Goal: Contribute content

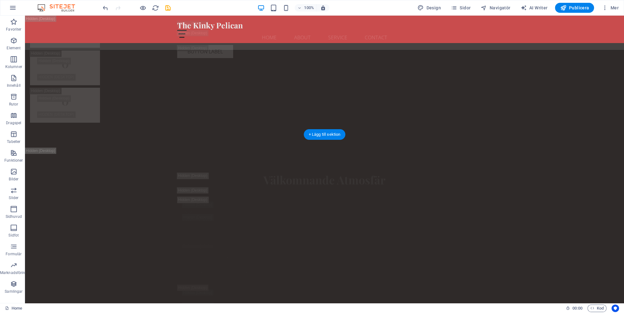
scroll to position [3615, 0]
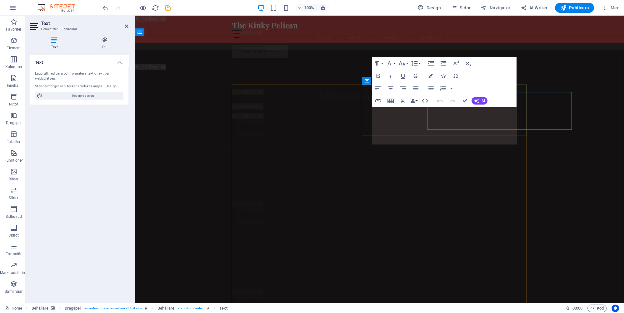
scroll to position [3630, 0]
click at [168, 9] on icon "save" at bounding box center [167, 7] width 7 height 7
checkbox input "false"
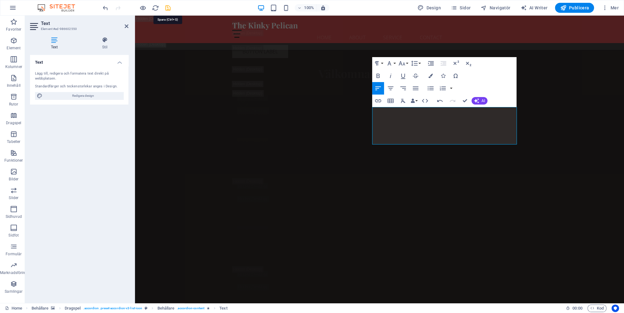
checkbox input "false"
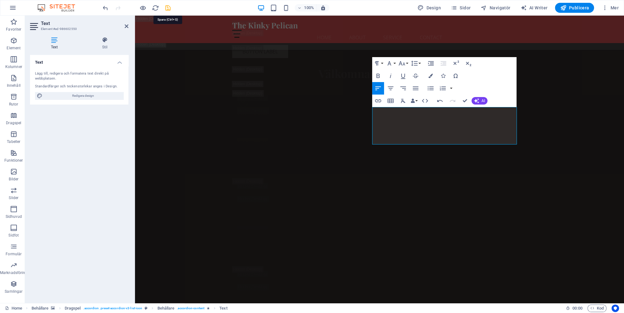
checkbox input "false"
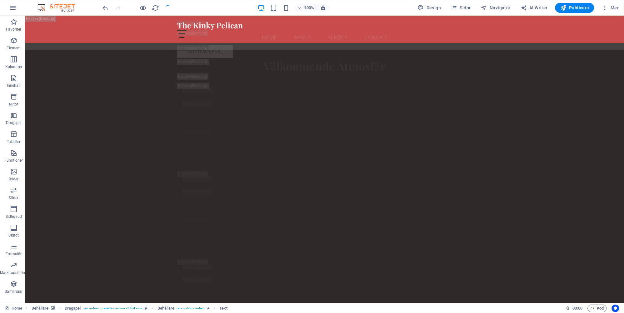
scroll to position [3615, 0]
click at [574, 6] on span "Publicera" at bounding box center [574, 8] width 29 height 6
checkbox input "false"
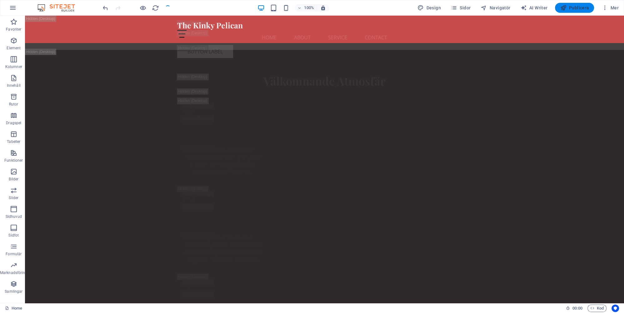
checkbox input "false"
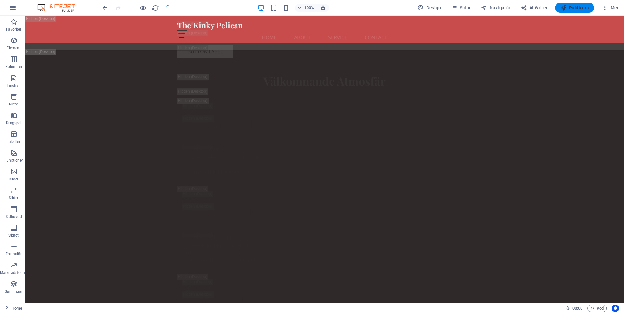
checkbox input "false"
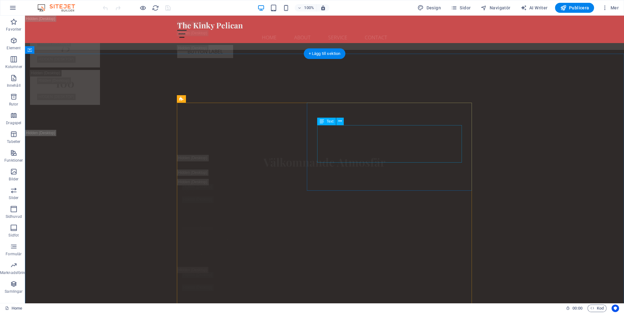
scroll to position [3597, 0]
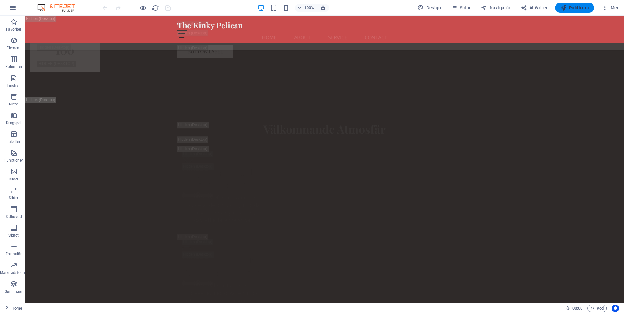
click at [578, 7] on span "Publicera" at bounding box center [574, 8] width 29 height 6
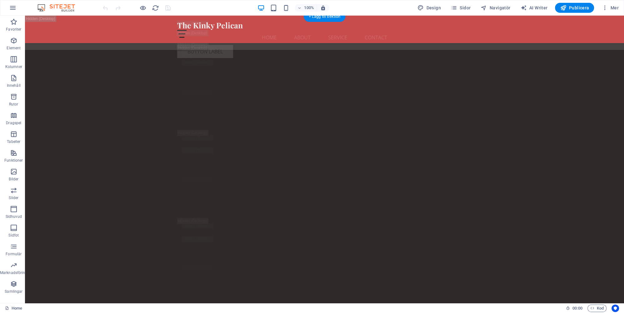
scroll to position [3563, 0]
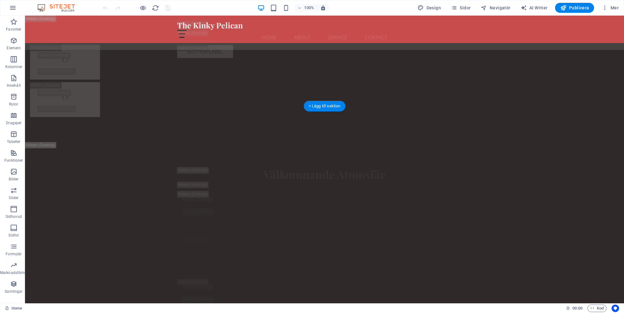
scroll to position [3480, 0]
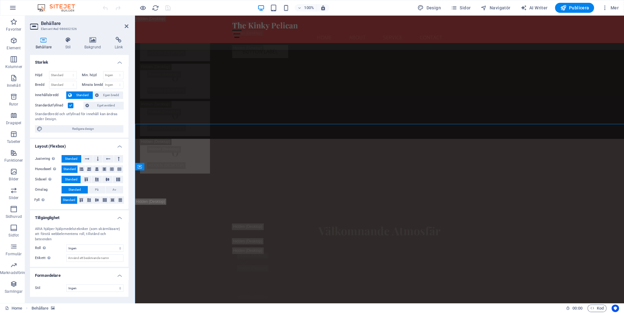
scroll to position [3495, 0]
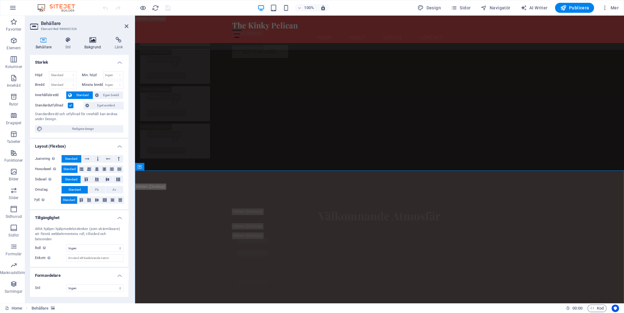
click at [90, 47] on h4 "Bakgrund" at bounding box center [94, 43] width 30 height 13
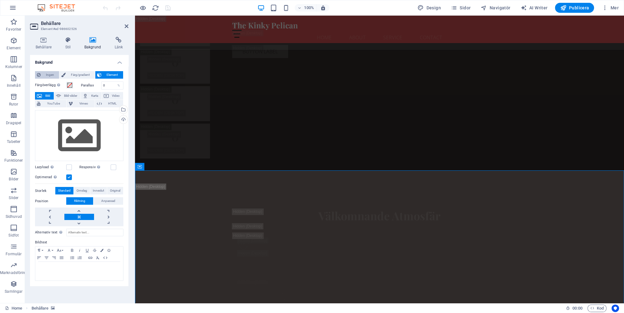
click at [51, 75] on span "Ingen" at bounding box center [49, 74] width 15 height 7
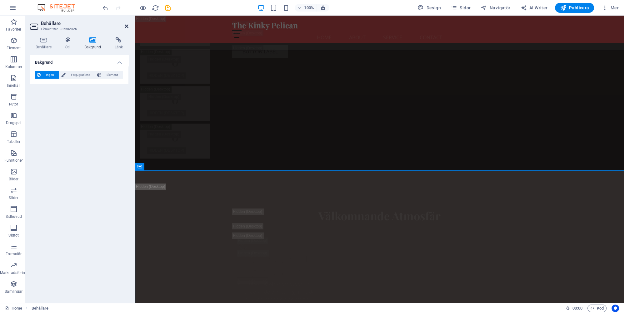
click at [127, 24] on icon at bounding box center [127, 26] width 4 height 5
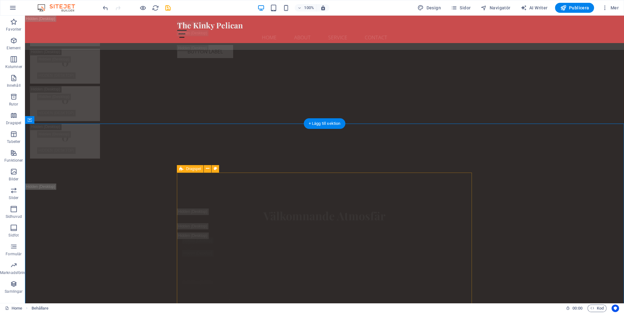
scroll to position [3546, 0]
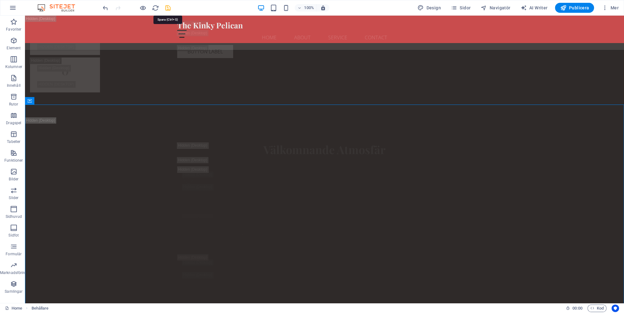
click at [169, 6] on icon "save" at bounding box center [167, 7] width 7 height 7
checkbox input "false"
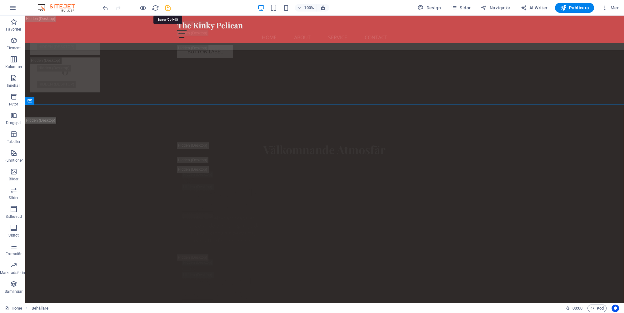
checkbox input "false"
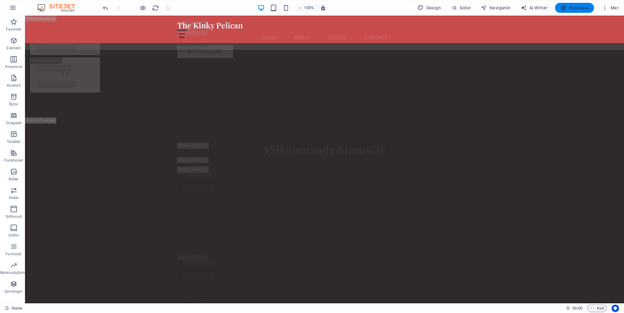
click at [576, 9] on span "Publicera" at bounding box center [574, 8] width 29 height 6
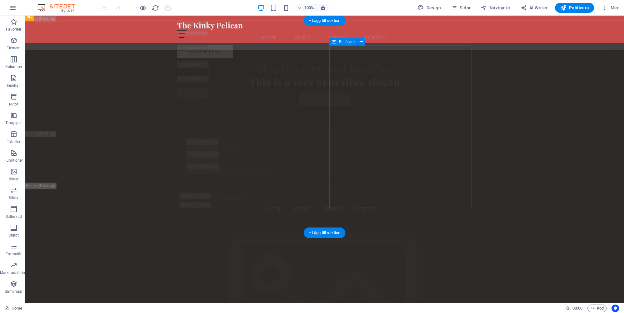
scroll to position [1518, 0]
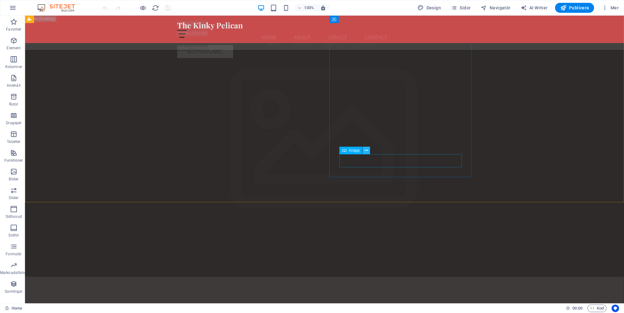
click at [367, 151] on icon at bounding box center [366, 150] width 3 height 7
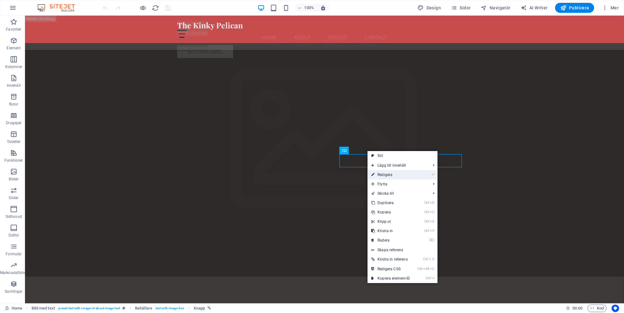
click at [386, 176] on link "⏎ Redigera" at bounding box center [390, 174] width 47 height 9
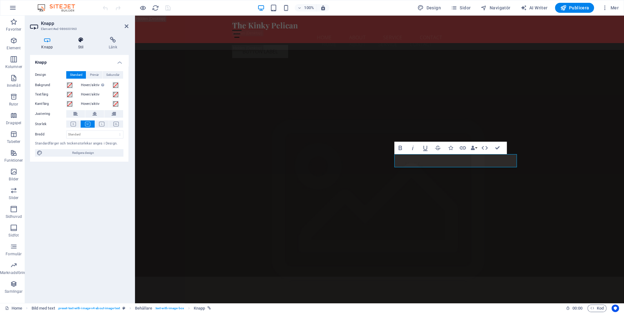
click at [81, 46] on h4 "Stil" at bounding box center [82, 43] width 31 height 13
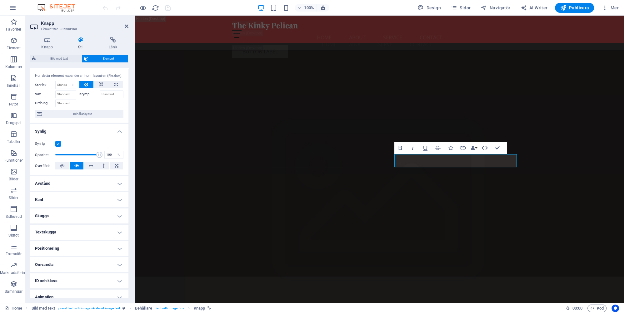
scroll to position [0, 0]
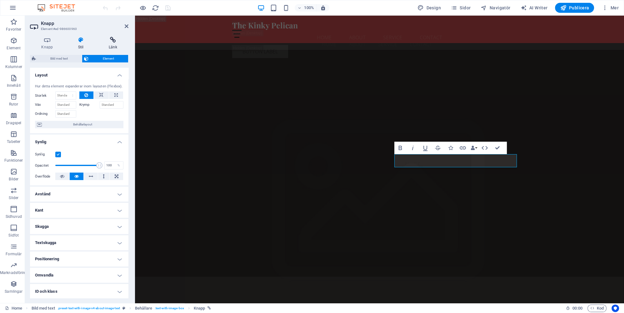
click at [116, 47] on h4 "Länk" at bounding box center [112, 43] width 31 height 13
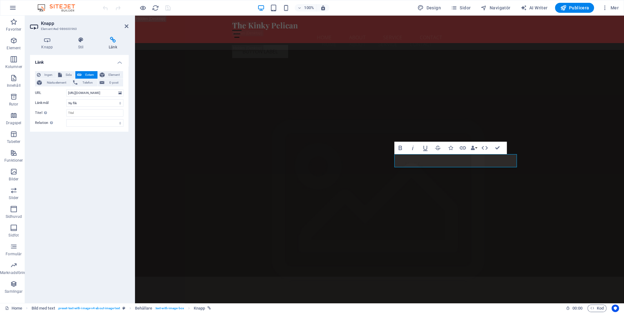
click at [115, 167] on div "Länk Ingen Sida Extern Element Nästa element Telefon E-post Sida Home Subpage L…" at bounding box center [79, 176] width 98 height 243
click at [124, 26] on h2 "Knapp" at bounding box center [84, 24] width 87 height 6
drag, startPoint x: 125, startPoint y: 26, endPoint x: 100, endPoint y: 10, distance: 29.3
click at [125, 26] on icon at bounding box center [127, 26] width 4 height 5
